Goal: Ask a question

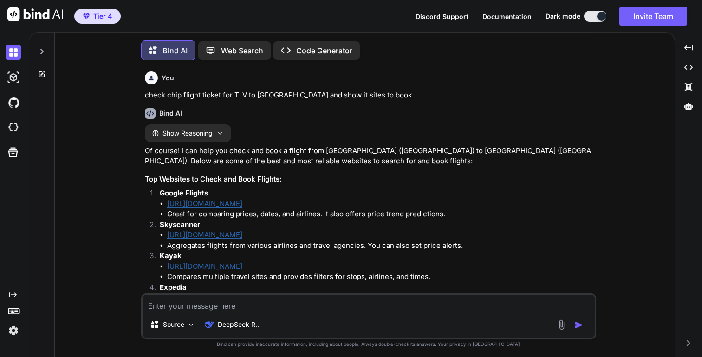
scroll to position [591, 0]
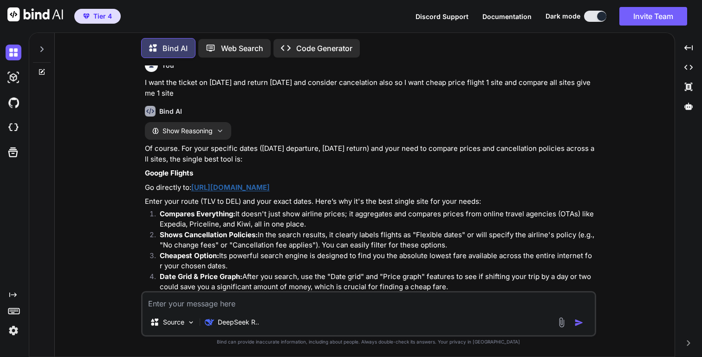
click at [48, 48] on div at bounding box center [42, 47] width 18 height 32
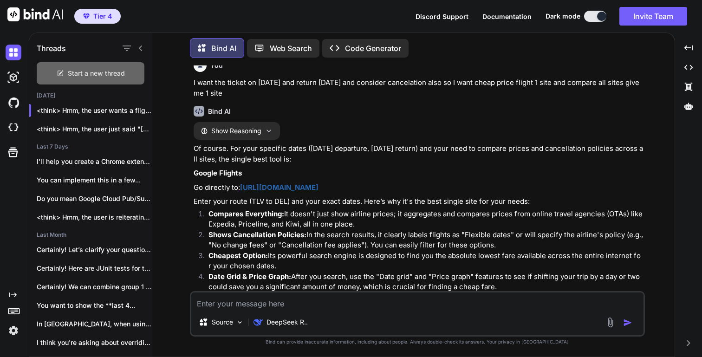
click at [116, 73] on span "Start a new thread" at bounding box center [96, 73] width 57 height 9
type textarea "x"
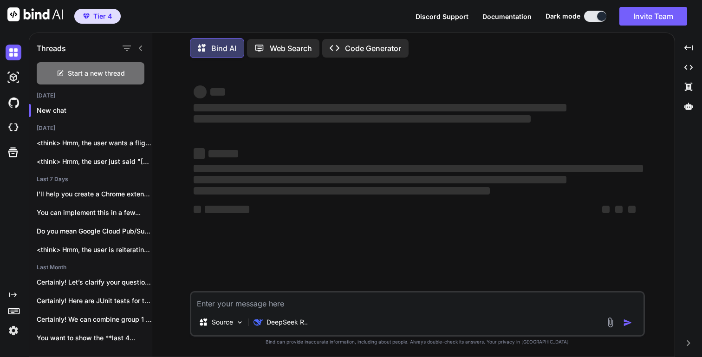
click at [257, 306] on textarea at bounding box center [417, 300] width 452 height 17
paste textarea "python3 -m pip install ipykernel"
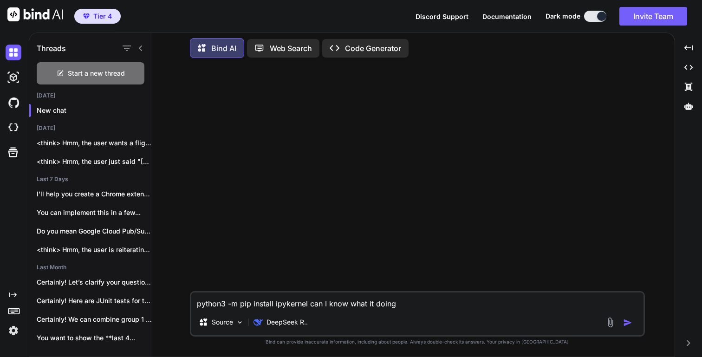
type textarea "python3 -m pip install ipykernel can I know what it doing ?"
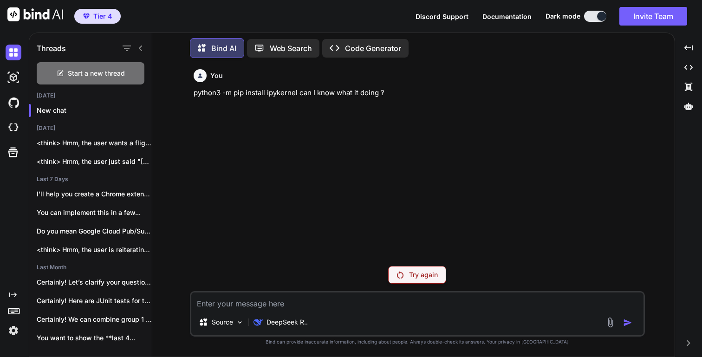
click at [404, 277] on div "Try again" at bounding box center [417, 275] width 58 height 18
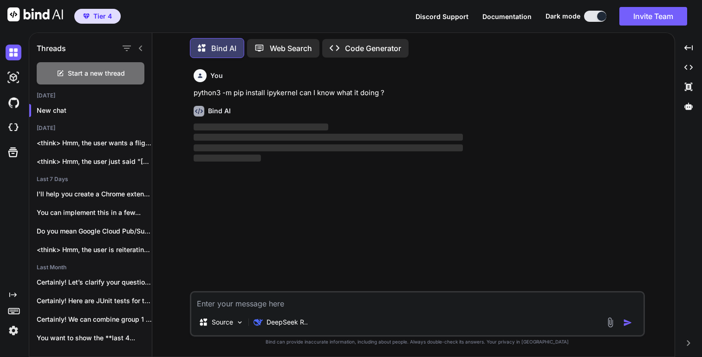
click at [142, 45] on icon at bounding box center [140, 48] width 7 height 7
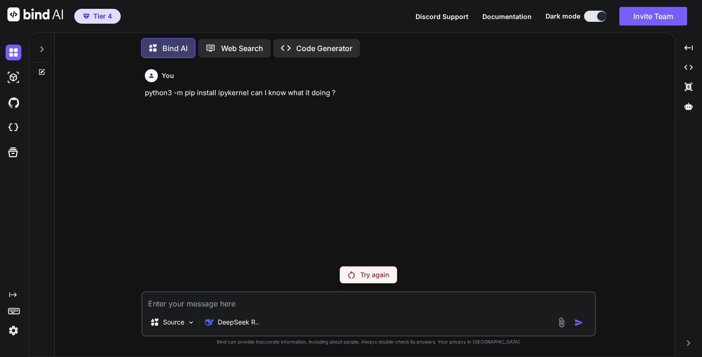
click at [366, 263] on div "You python3 -m pip install ipykernel can I know what it doing ? Try again Sourc…" at bounding box center [368, 210] width 455 height 291
click at [154, 89] on p "python3 -m pip install ipykernel can I know what it doing ?" at bounding box center [369, 93] width 449 height 11
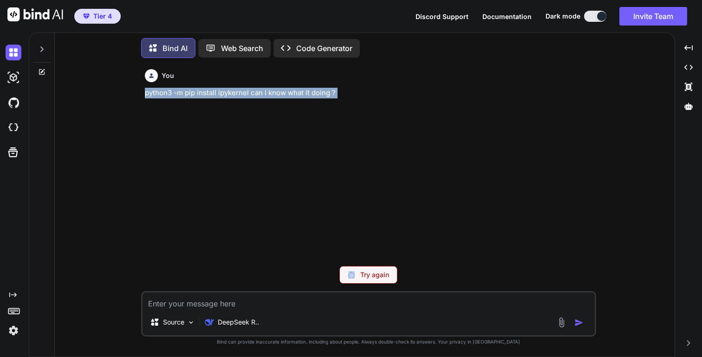
drag, startPoint x: 154, startPoint y: 89, endPoint x: 349, endPoint y: 93, distance: 195.0
click at [349, 93] on p "python3 -m pip install ipykernel can I know what it doing ?" at bounding box center [369, 93] width 449 height 11
copy p "python3 -m pip install ipykernel can I know what it doing ?"
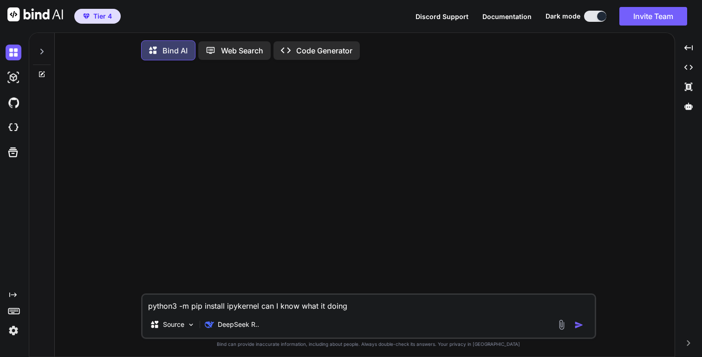
click at [360, 304] on textarea "python3 -m pip install ipykernel can I know what it doing" at bounding box center [368, 303] width 452 height 17
type textarea "x"
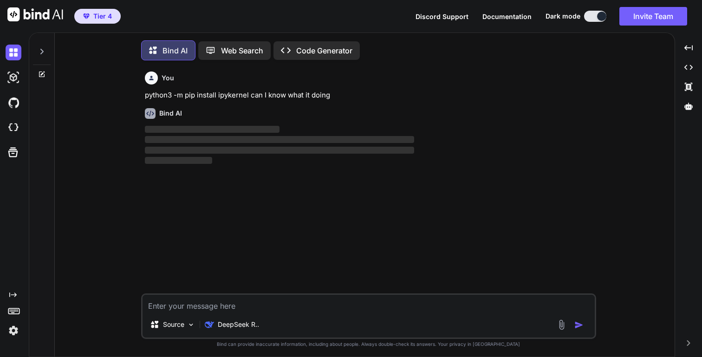
scroll to position [5, 0]
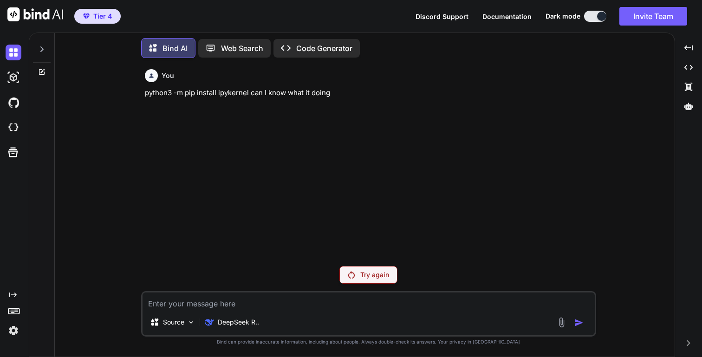
click at [371, 275] on p "Try again" at bounding box center [374, 274] width 29 height 9
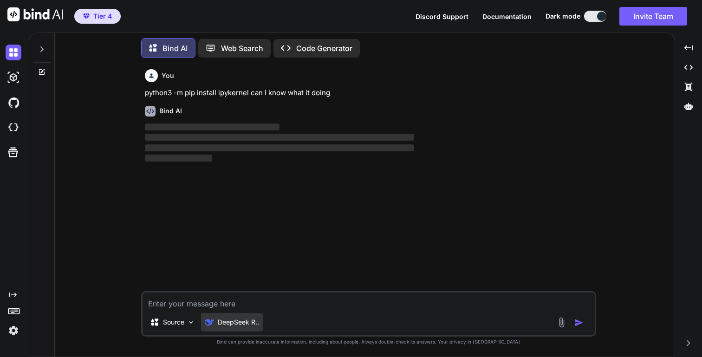
click at [230, 321] on p "DeepSeek R.." at bounding box center [238, 321] width 41 height 9
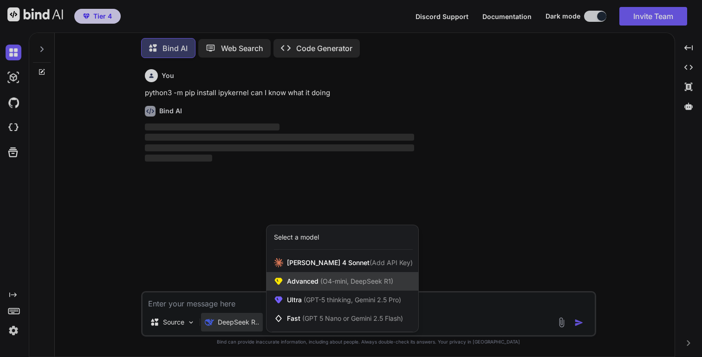
click at [340, 285] on span "(O4-mini, DeepSeek R1)" at bounding box center [355, 281] width 75 height 8
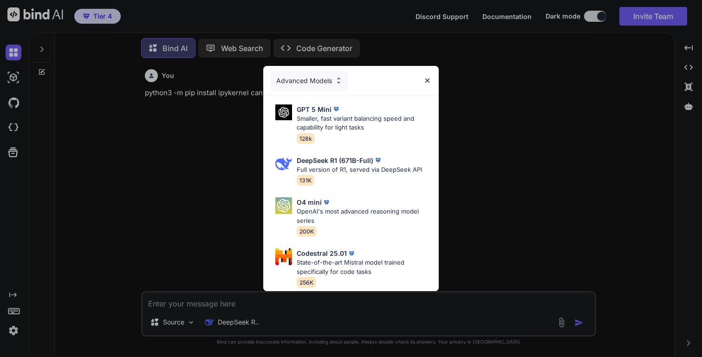
click at [237, 324] on div "Advanced Models GPT 5 Mini Smaller, fast variant balancing speed and capability…" at bounding box center [351, 178] width 702 height 357
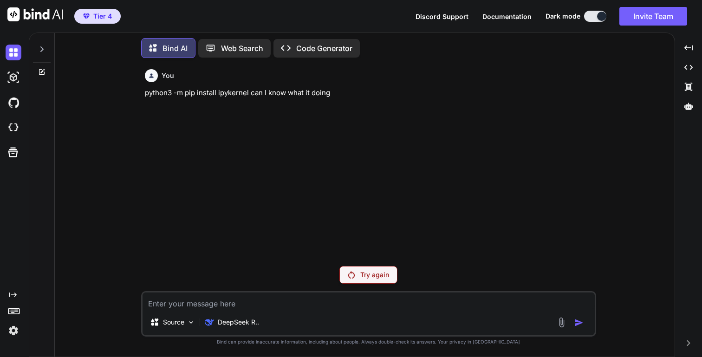
click at [237, 324] on p "DeepSeek R.." at bounding box center [238, 321] width 41 height 9
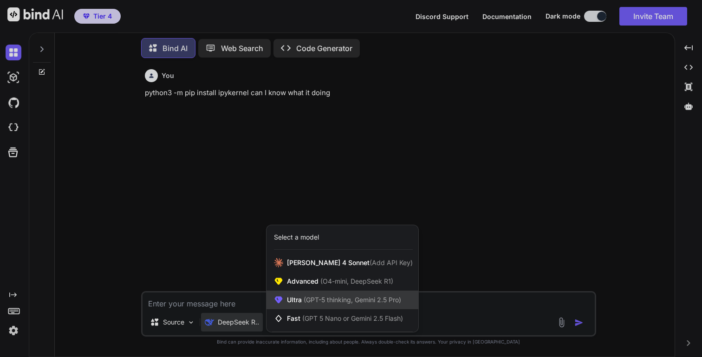
click at [324, 298] on span "(GPT-5 thinking, Gemini 2.5 Pro)" at bounding box center [351, 300] width 99 height 8
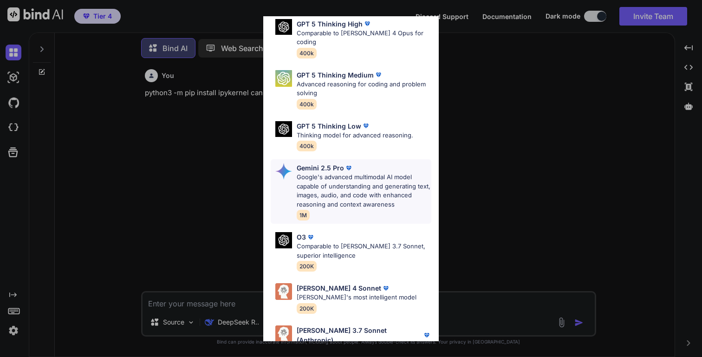
scroll to position [90, 0]
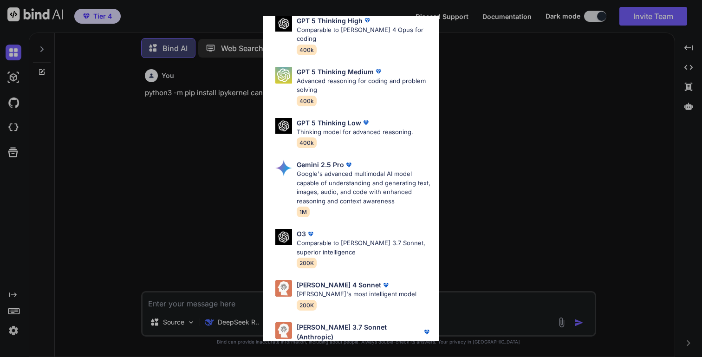
click at [241, 343] on div "Ultra Models GPT 5 OpenAI's best AI model, matches Claude 4 Sonnet in Intellige…" at bounding box center [351, 178] width 702 height 357
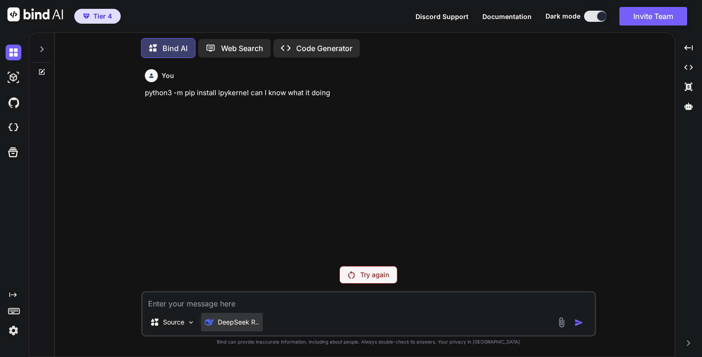
click at [242, 326] on p "DeepSeek R.." at bounding box center [238, 321] width 41 height 9
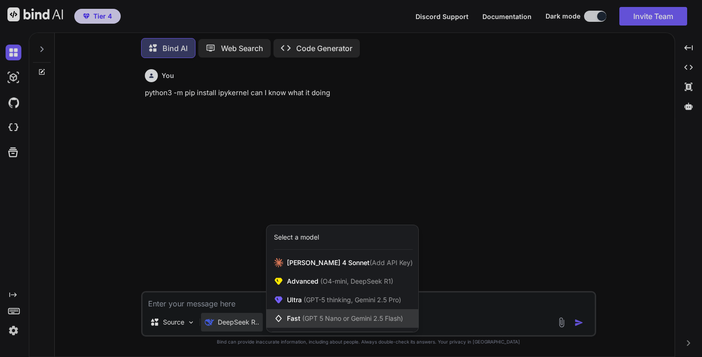
click at [320, 318] on span "(GPT 5 Nano or Gemini 2.5 Flash)" at bounding box center [352, 318] width 101 height 8
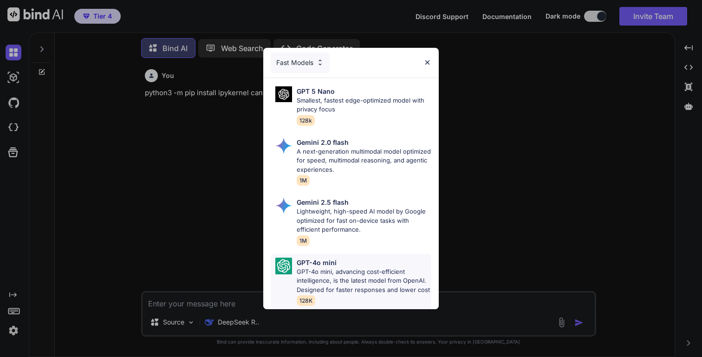
click at [335, 291] on p "GPT-4o mini, advancing cost-efficient intelligence, is the latest model from Op…" at bounding box center [364, 280] width 135 height 27
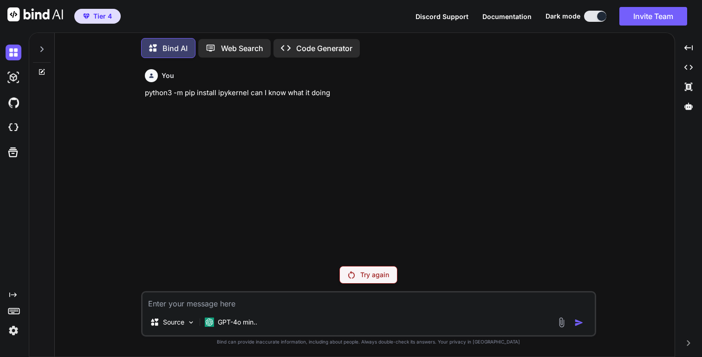
click at [376, 275] on p "Try again" at bounding box center [374, 274] width 29 height 9
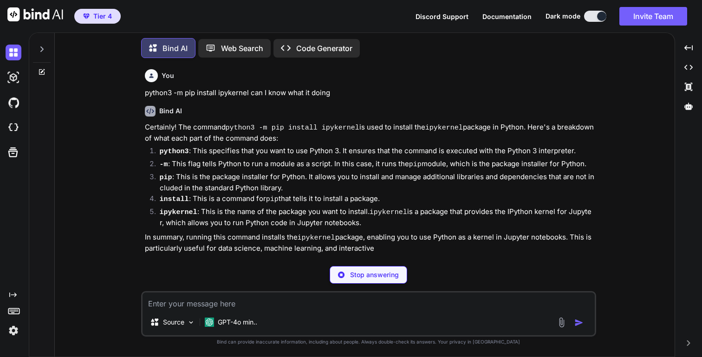
type textarea "x"
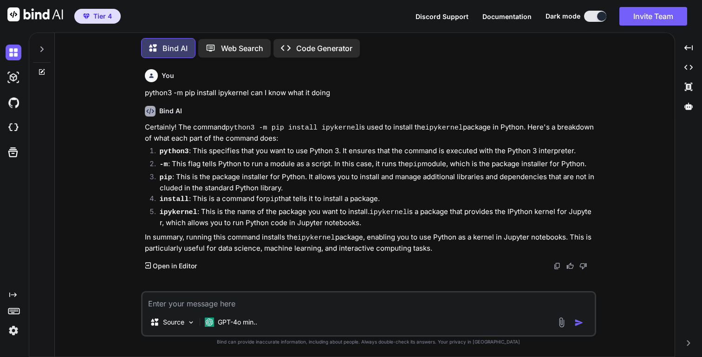
click at [185, 162] on p "-m : This flag tells Python to run a module as a script. In this case, it runs …" at bounding box center [377, 165] width 434 height 12
drag, startPoint x: 185, startPoint y: 162, endPoint x: 243, endPoint y: 163, distance: 58.0
click at [243, 163] on p "-m : This flag tells Python to run a module as a script. In this case, it runs …" at bounding box center [377, 165] width 434 height 12
